Goal: Task Accomplishment & Management: Use online tool/utility

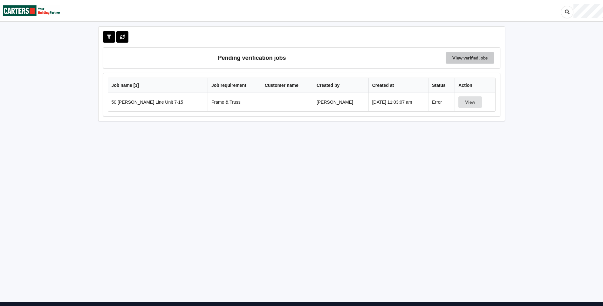
click at [456, 56] on link "View verified jobs" at bounding box center [470, 57] width 49 height 11
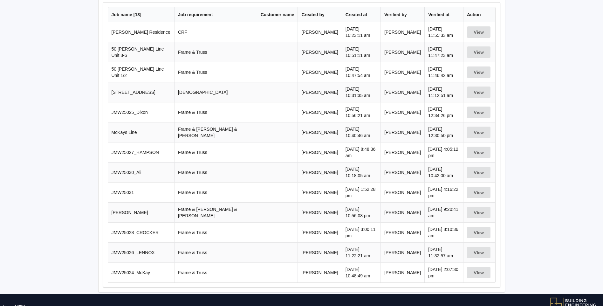
scroll to position [71, 0]
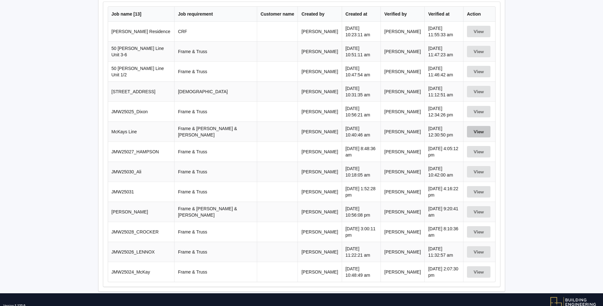
click at [472, 126] on button "View" at bounding box center [479, 131] width 24 height 11
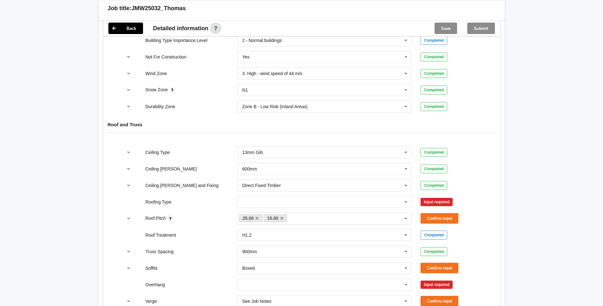
scroll to position [318, 0]
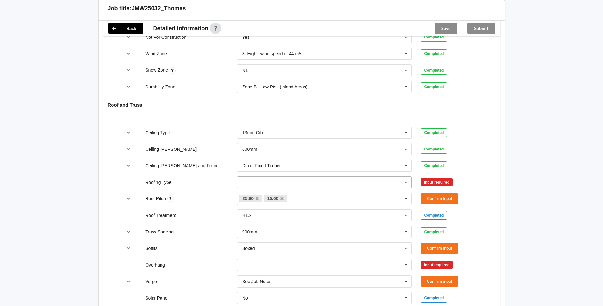
click at [403, 177] on icon at bounding box center [406, 183] width 10 height 12
click at [332, 191] on div "1. [GEOGRAPHIC_DATA]" at bounding box center [325, 194] width 174 height 12
click at [440, 184] on button "Confirm input" at bounding box center [440, 182] width 38 height 10
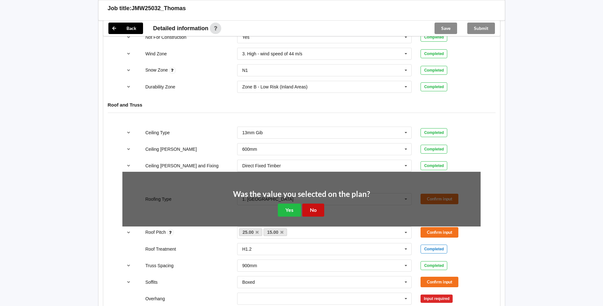
drag, startPoint x: 311, startPoint y: 208, endPoint x: 329, endPoint y: 209, distance: 17.8
click at [311, 208] on button "No" at bounding box center [313, 210] width 22 height 13
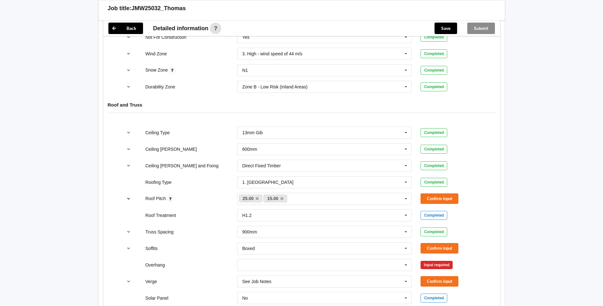
click at [125, 198] on button "reference-toggle" at bounding box center [128, 198] width 12 height 11
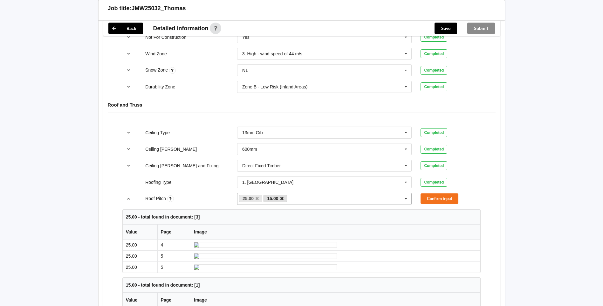
click at [283, 197] on icon at bounding box center [282, 199] width 3 height 4
click at [440, 199] on button "Confirm input" at bounding box center [440, 198] width 38 height 10
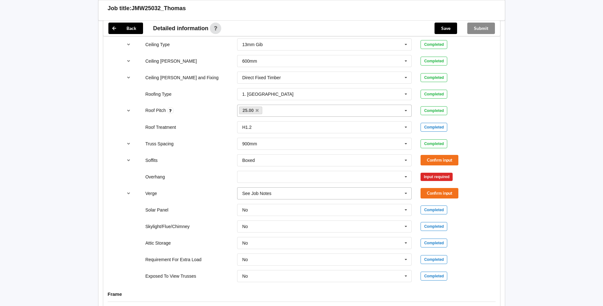
scroll to position [413, 0]
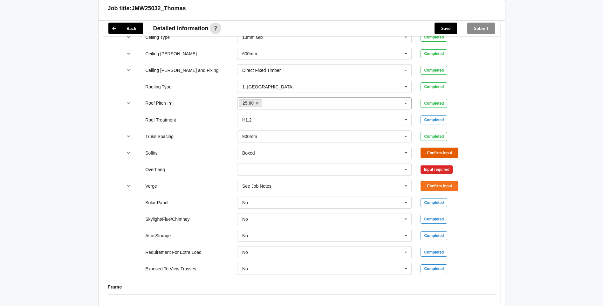
click at [446, 152] on button "Confirm input" at bounding box center [440, 153] width 38 height 10
click at [407, 166] on icon at bounding box center [406, 170] width 10 height 12
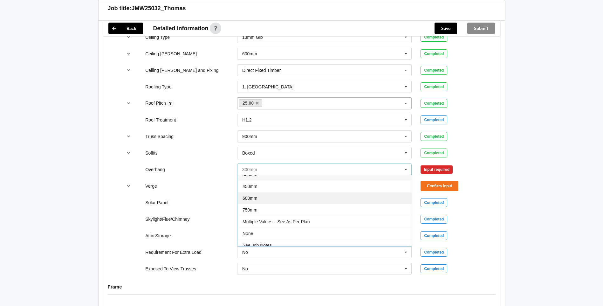
scroll to position [11, 0]
click at [311, 215] on div "Multiple Values – See As Per Plan" at bounding box center [325, 217] width 174 height 12
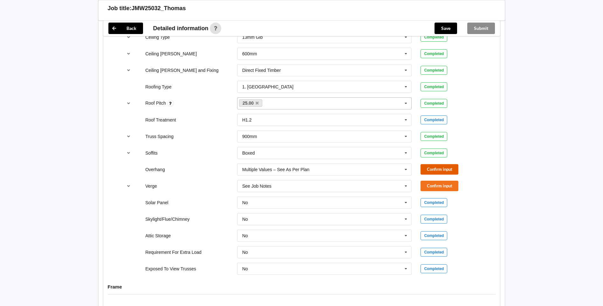
click at [436, 171] on button "Confirm input" at bounding box center [440, 169] width 38 height 10
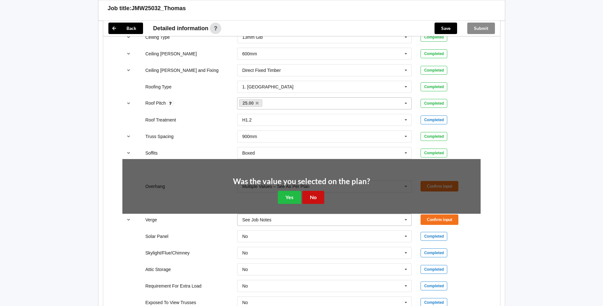
drag, startPoint x: 317, startPoint y: 194, endPoint x: 387, endPoint y: 189, distance: 69.8
click at [317, 193] on button "No" at bounding box center [313, 197] width 22 height 13
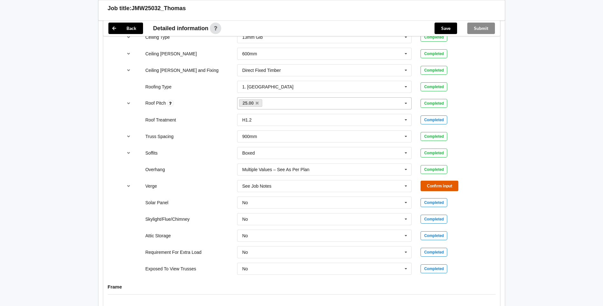
click at [428, 186] on button "Confirm input" at bounding box center [440, 186] width 38 height 10
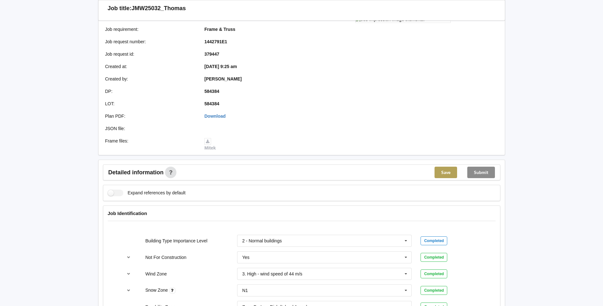
click at [443, 167] on button "Save" at bounding box center [446, 172] width 23 height 11
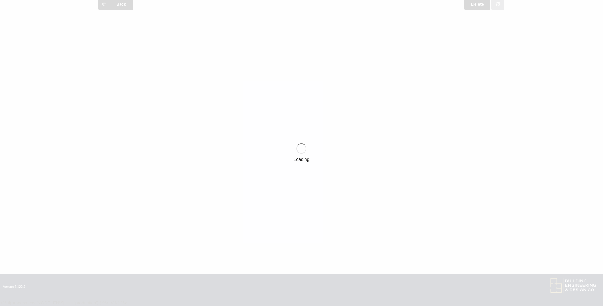
scroll to position [98, 0]
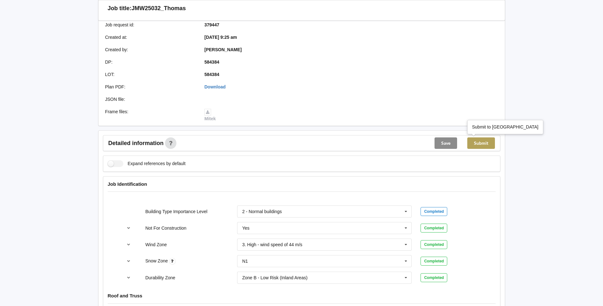
click at [483, 145] on button "Submit" at bounding box center [482, 142] width 28 height 11
